Goal: Entertainment & Leisure: Consume media (video, audio)

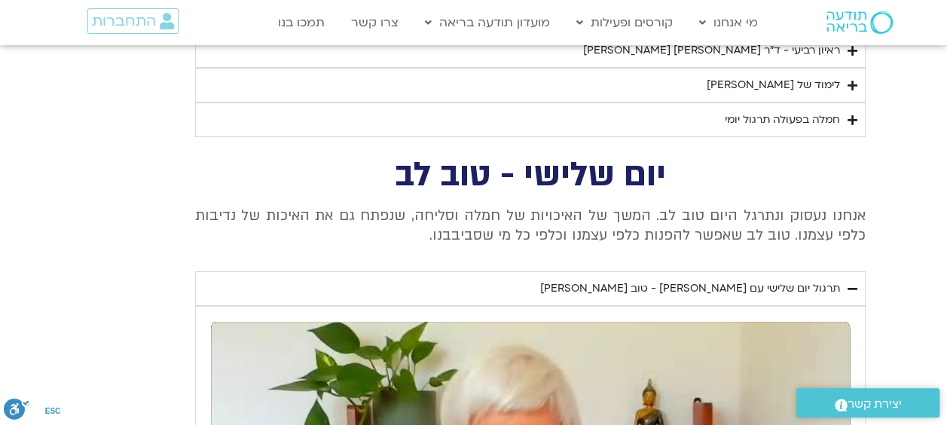
scroll to position [2891, 0]
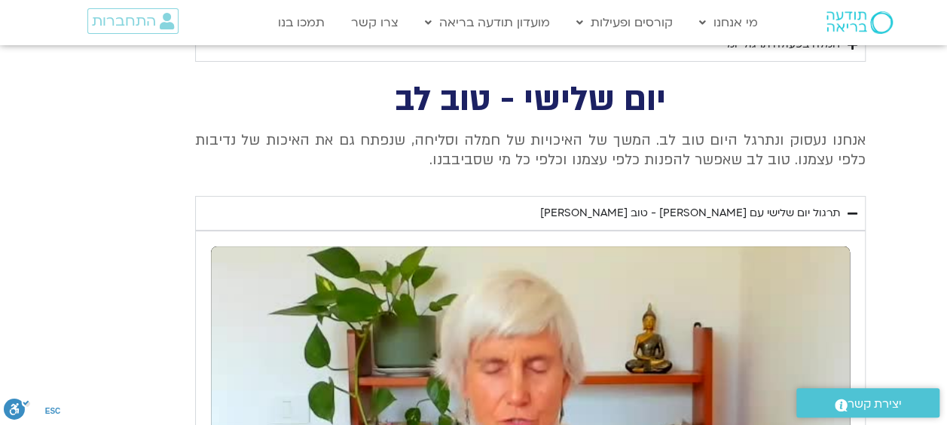
click at [734, 204] on div "תרגול יום שלישי עם [PERSON_NAME] - טוב [PERSON_NAME]" at bounding box center [690, 213] width 300 height 18
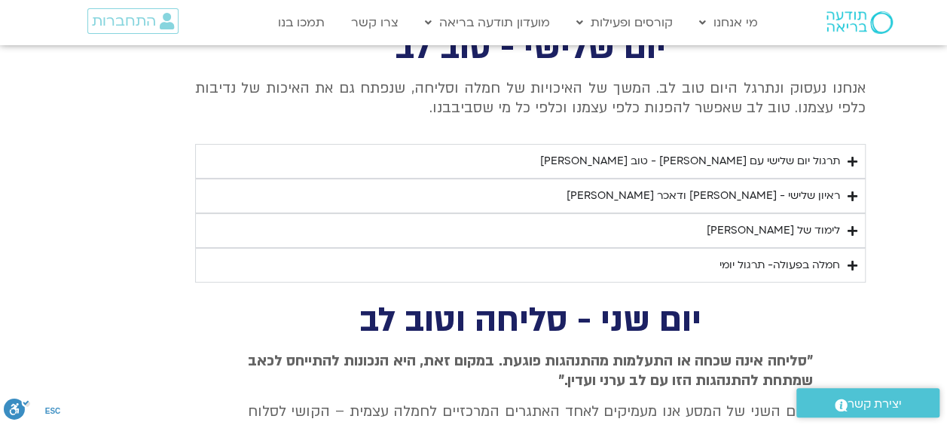
scroll to position [2966, 0]
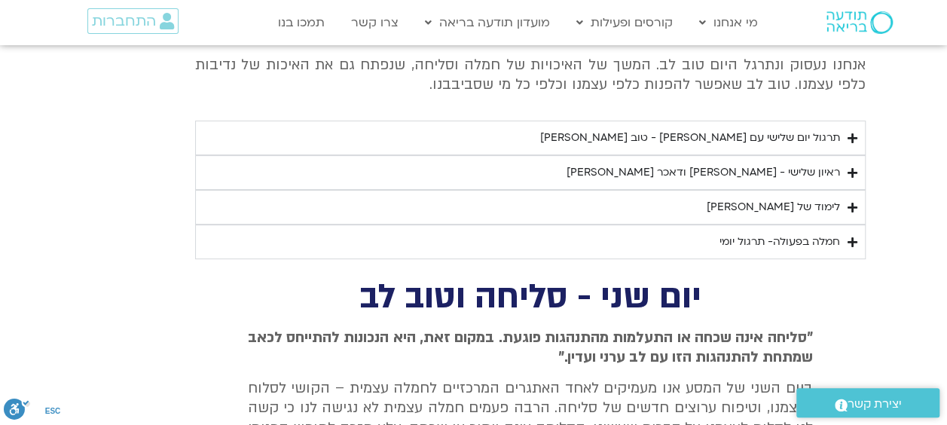
click at [782, 233] on div "חמלה בפעולה- תרגול יומי" at bounding box center [779, 242] width 121 height 18
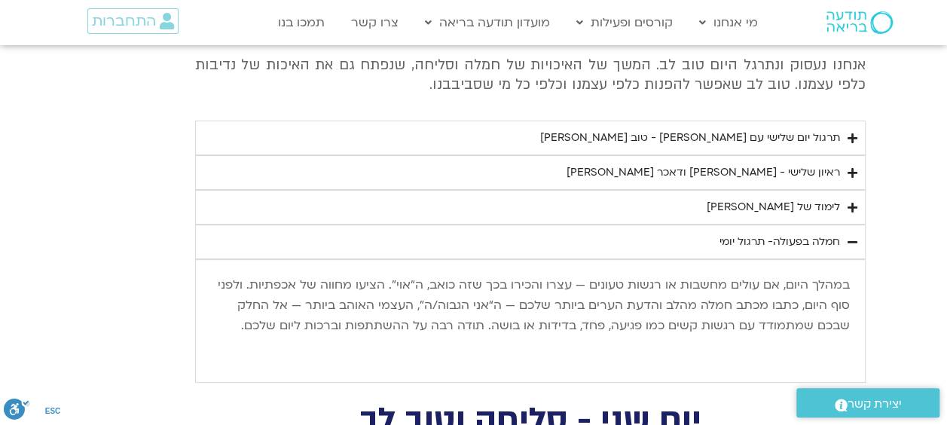
click at [779, 233] on div "חמלה בפעולה- תרגול יומי" at bounding box center [779, 242] width 121 height 18
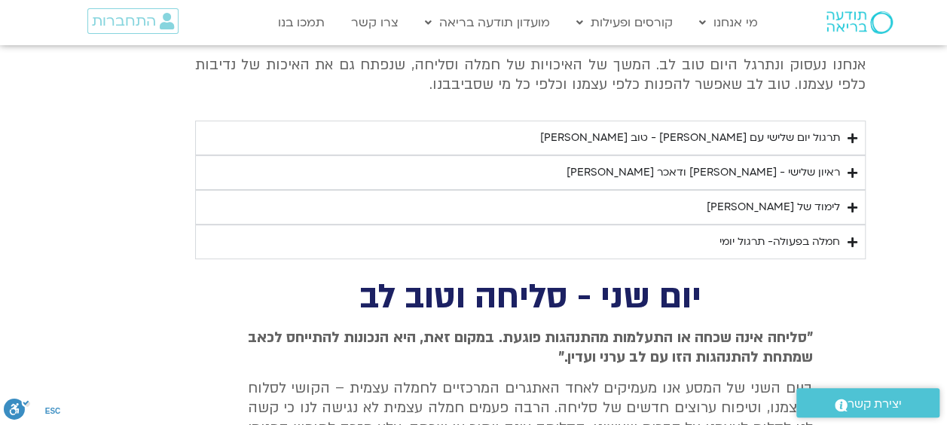
click at [798, 198] on div "לימוד של [PERSON_NAME]" at bounding box center [773, 207] width 133 height 18
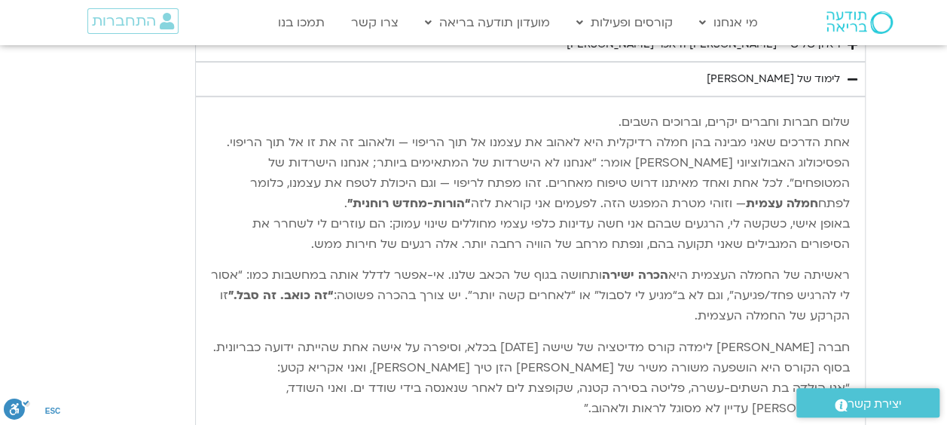
scroll to position [3117, 0]
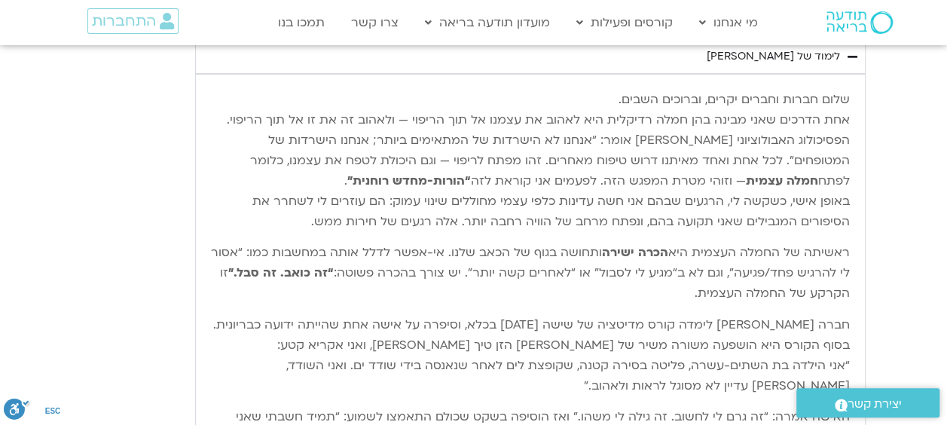
click at [616, 212] on p "שלום חברות וחברים יקרים, וברוכים השבים. אחת הדרכים שאני מבינה בהן חמלה רדיקלית …" at bounding box center [530, 161] width 639 height 142
click at [514, 218] on p "שלום חברות וחברים יקרים, וברוכים השבים. אחת הדרכים שאני מבינה בהן חמלה רדיקלית …" at bounding box center [530, 161] width 639 height 142
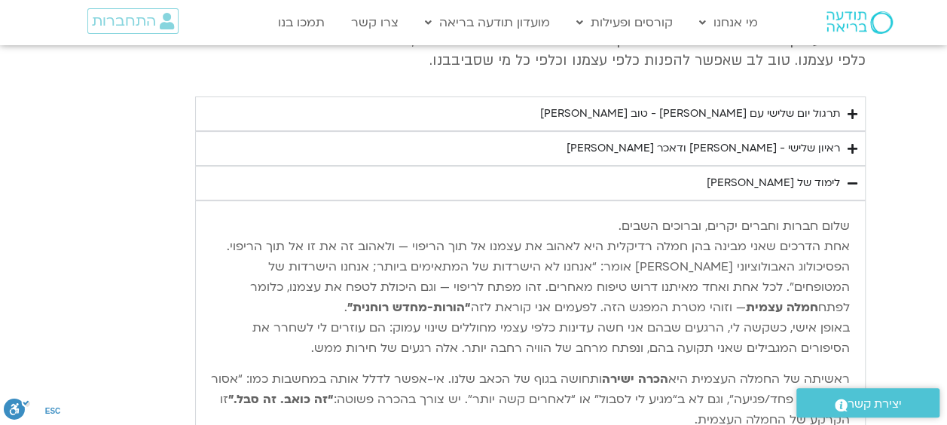
scroll to position [2966, 0]
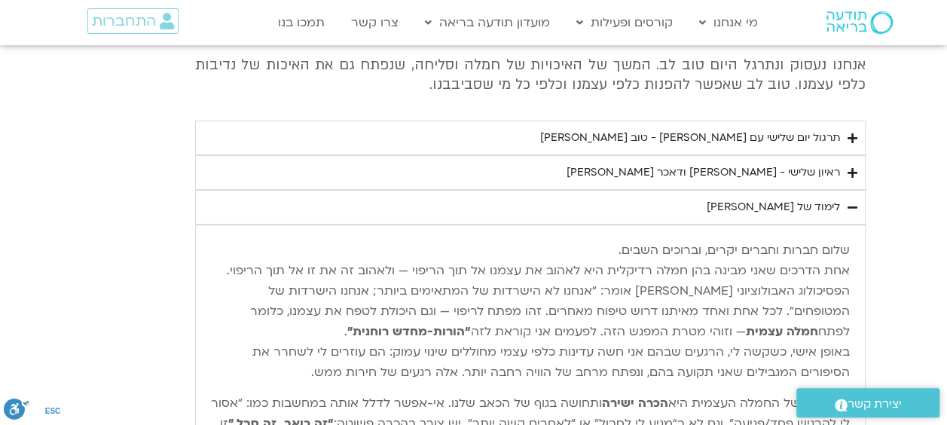
click at [790, 198] on div "לימוד של [PERSON_NAME]" at bounding box center [773, 207] width 133 height 18
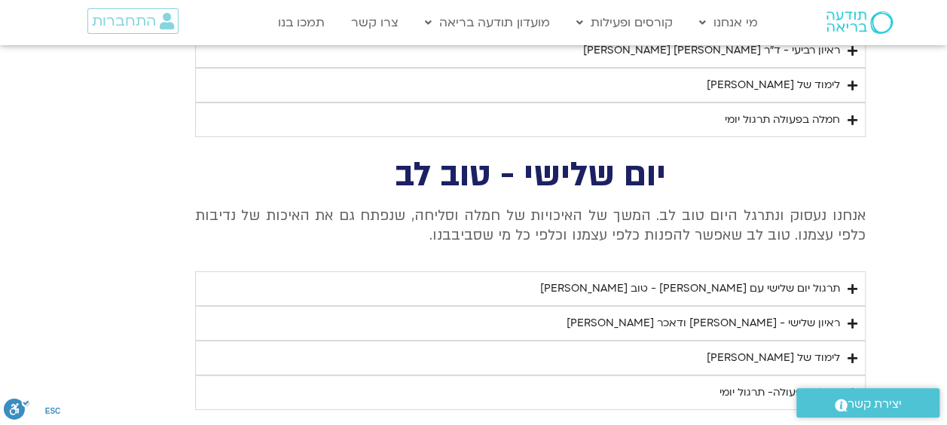
scroll to position [2891, 0]
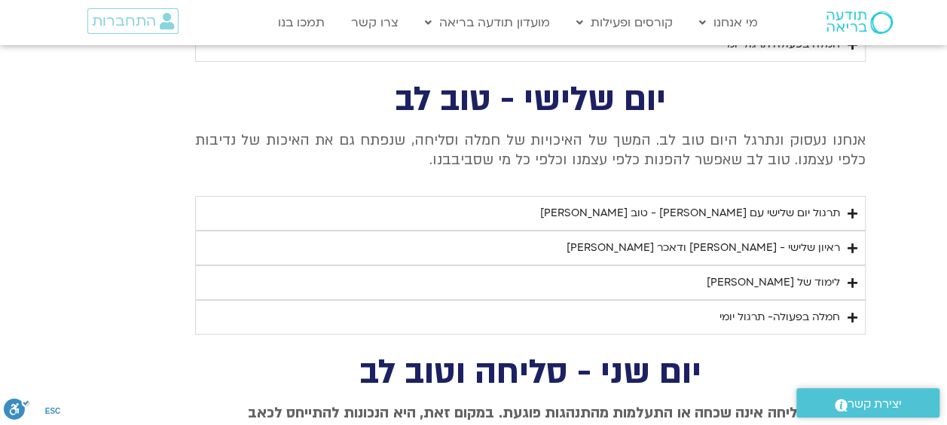
click at [785, 240] on div "ראיון שלישי - [PERSON_NAME] ודאכר [PERSON_NAME]" at bounding box center [702, 248] width 273 height 18
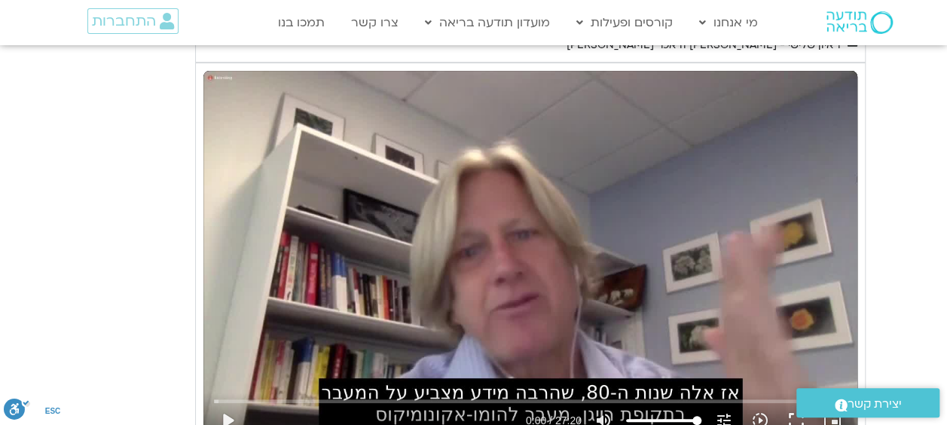
scroll to position [3117, 0]
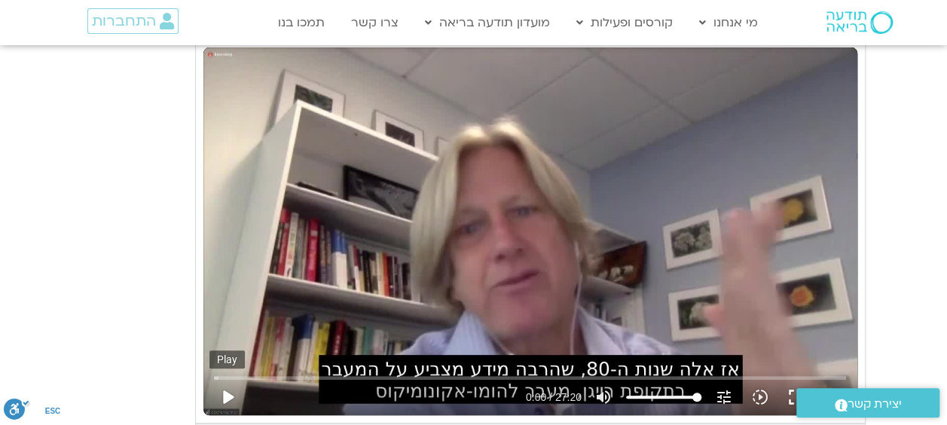
click at [230, 386] on button "play_arrow" at bounding box center [227, 397] width 36 height 36
type input "2.064626"
type input "43.5842803030303"
type input "2.15385"
type input "45.0994318181818"
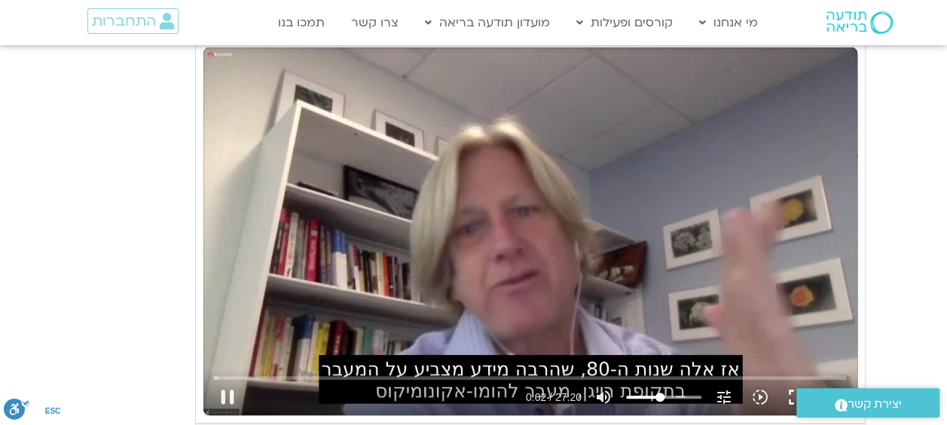
click at [660, 392] on input "Volume" at bounding box center [663, 396] width 75 height 9
click at [224, 383] on button "pause" at bounding box center [227, 397] width 36 height 36
type input "3.913123"
click at [230, 383] on button "play_arrow" at bounding box center [227, 397] width 36 height 36
type input "7.823336"
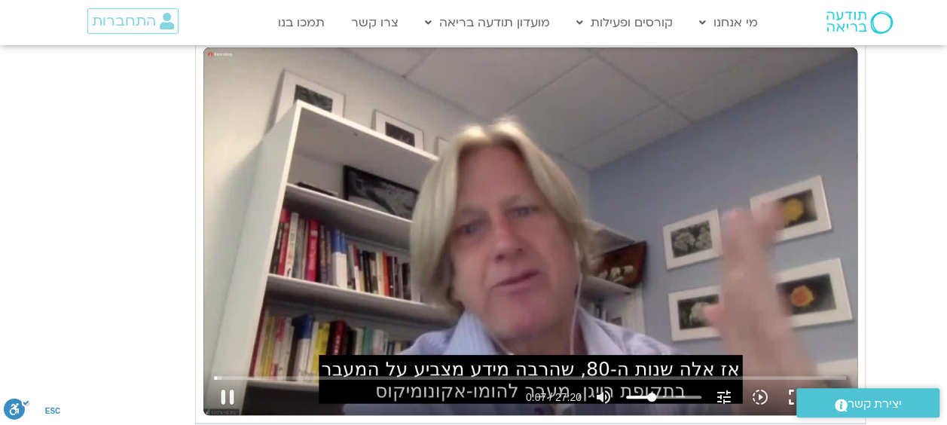
type input "31.4630681818182"
click at [651, 392] on input "Volume" at bounding box center [663, 396] width 75 height 9
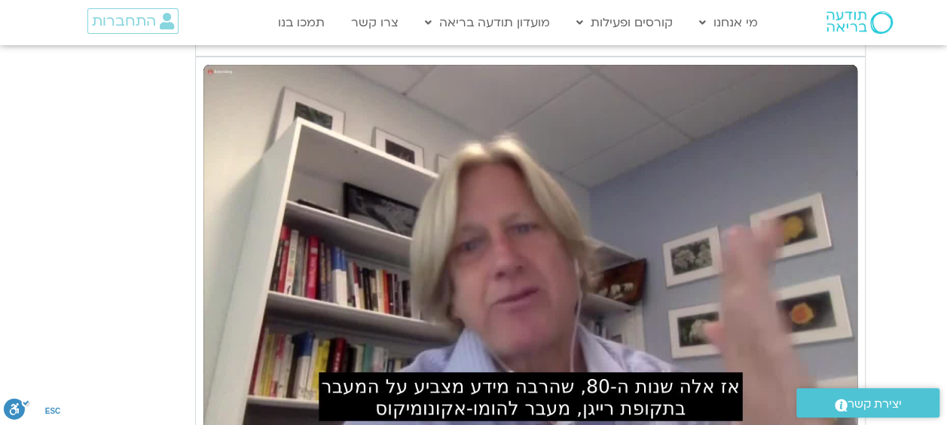
scroll to position [3117, 0]
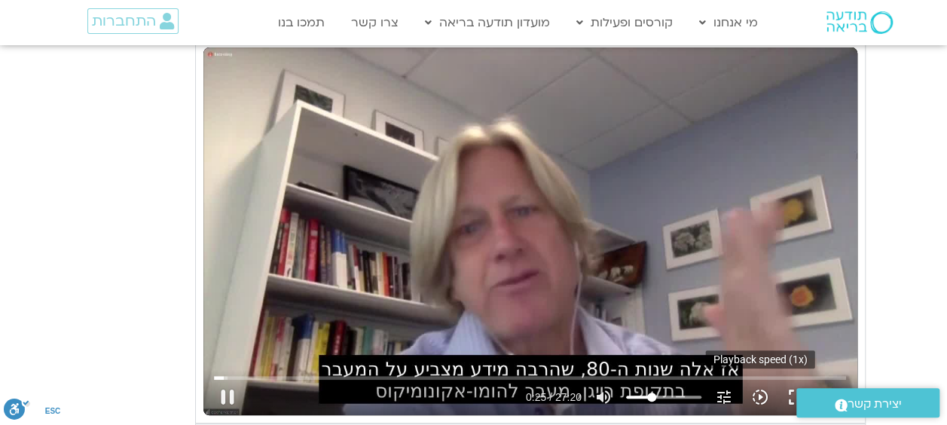
click at [765, 389] on icon "slow_motion_video" at bounding box center [760, 397] width 18 height 18
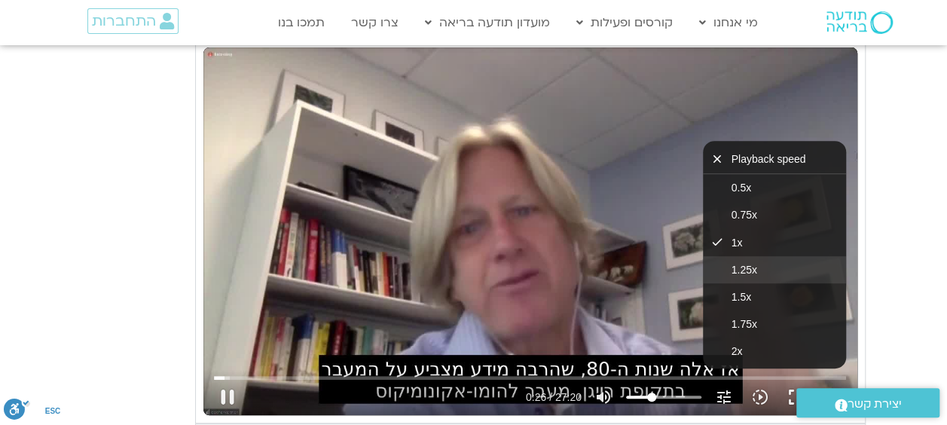
click at [765, 265] on button "1.25x" at bounding box center [774, 269] width 143 height 27
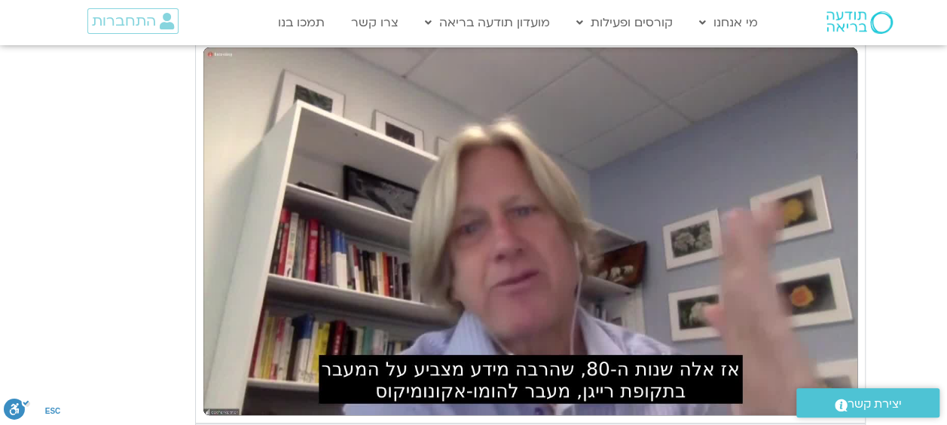
click at [919, 256] on section "יום שלישי - טוב [PERSON_NAME] אנחנו נעסוק ונתרגל היום טוב [PERSON_NAME]. המשך ש…" at bounding box center [473, 175] width 947 height 634
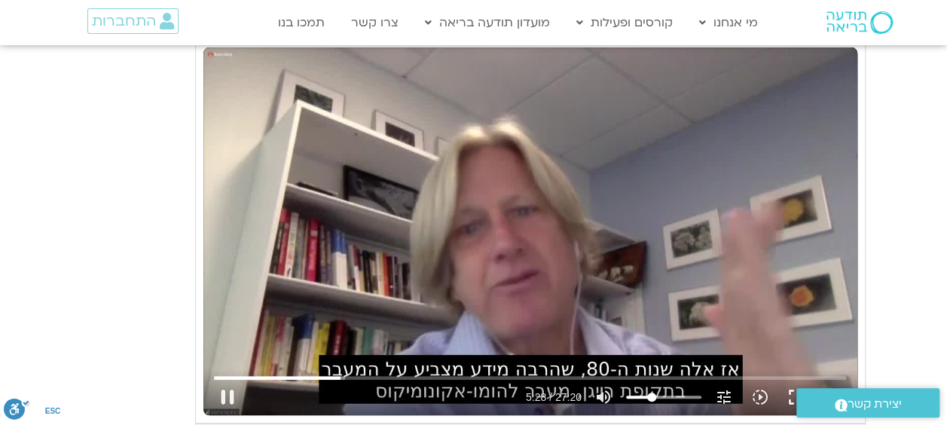
type input "329.292135"
type input "46.6145833333333"
type input "329.462683"
type input "46.6145833333333"
click at [661, 392] on input "Volume" at bounding box center [663, 396] width 75 height 9
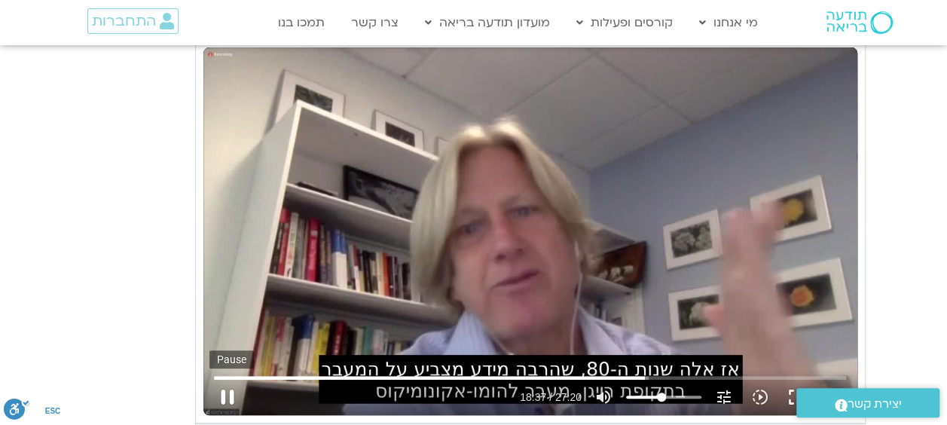
click at [227, 383] on button "pause" at bounding box center [227, 397] width 36 height 36
click at [229, 386] on button "play_arrow" at bounding box center [227, 397] width 36 height 36
click at [230, 390] on button "pause" at bounding box center [227, 397] width 36 height 36
click at [229, 388] on button "play_arrow" at bounding box center [227, 397] width 36 height 36
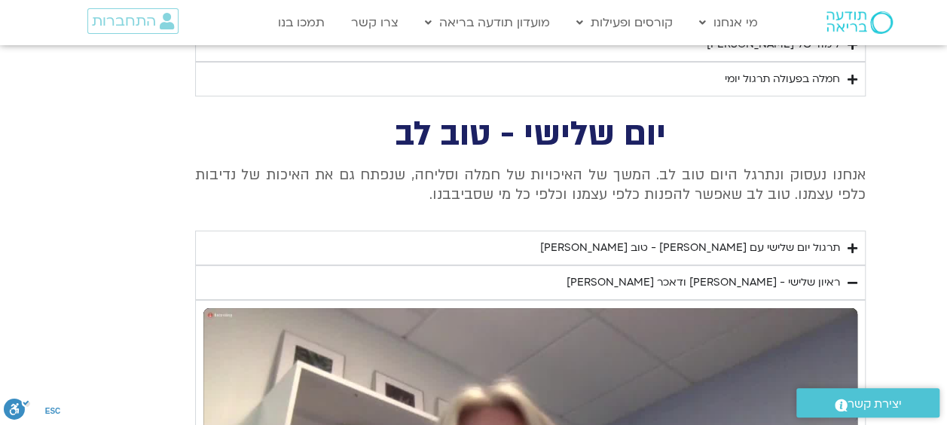
scroll to position [2816, 0]
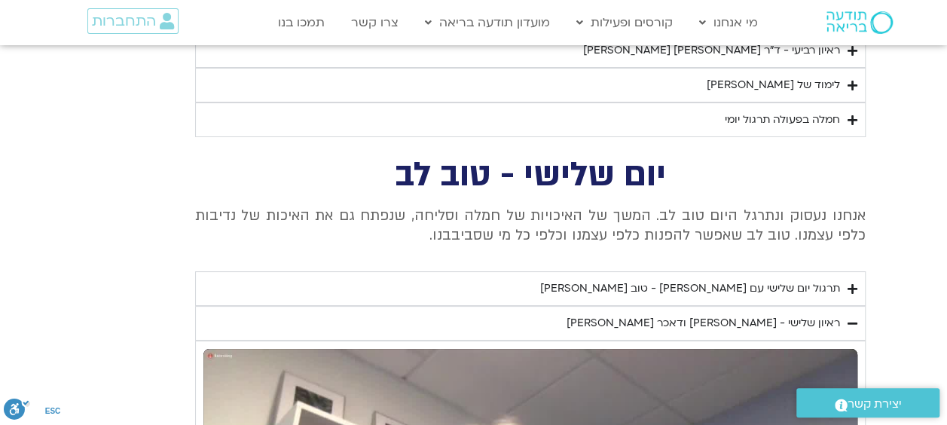
click at [729, 314] on div "ראיון שלישי - [PERSON_NAME] ודאכר [PERSON_NAME]" at bounding box center [702, 323] width 273 height 18
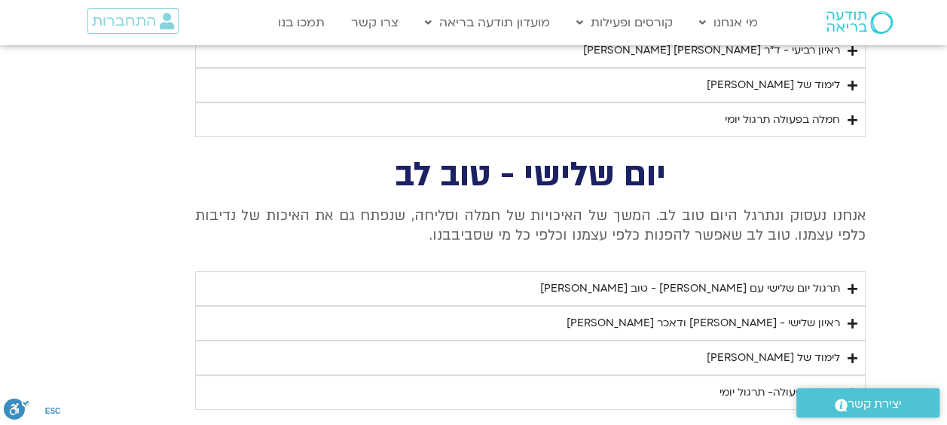
click at [737, 279] on div "תרגול יום שלישי עם [PERSON_NAME] - טוב [PERSON_NAME]" at bounding box center [690, 288] width 300 height 18
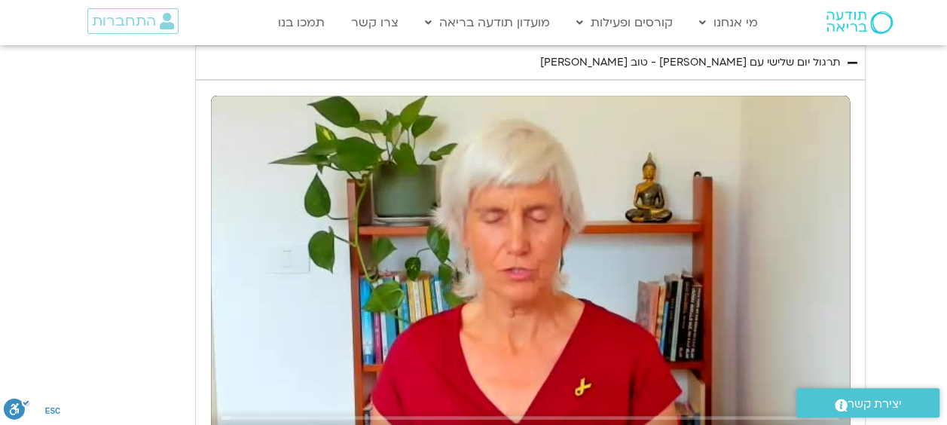
scroll to position [3117, 0]
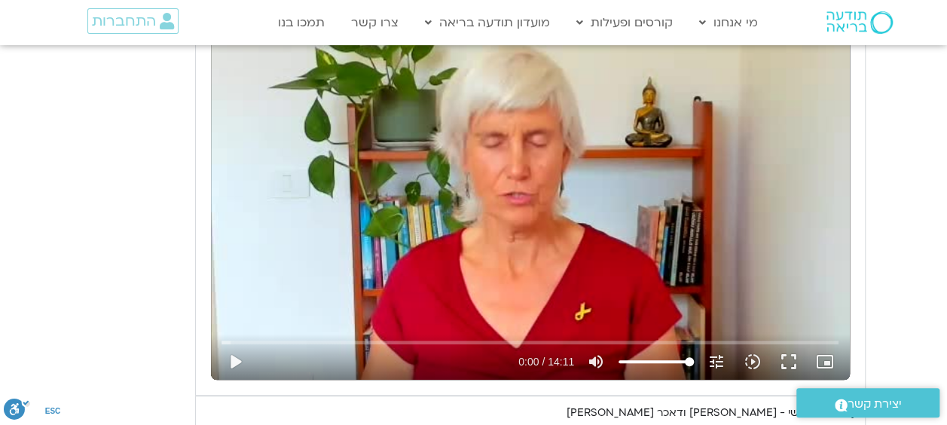
type input "1640.5"
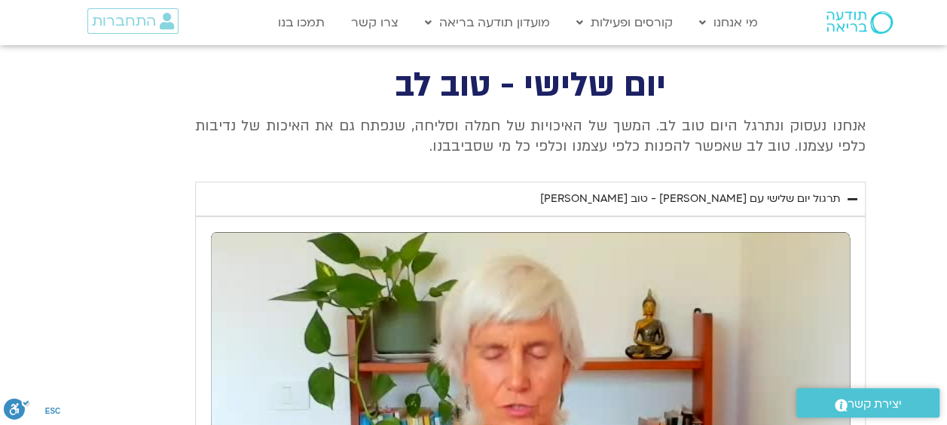
type input "1640.5"
